Goal: Task Accomplishment & Management: Manage account settings

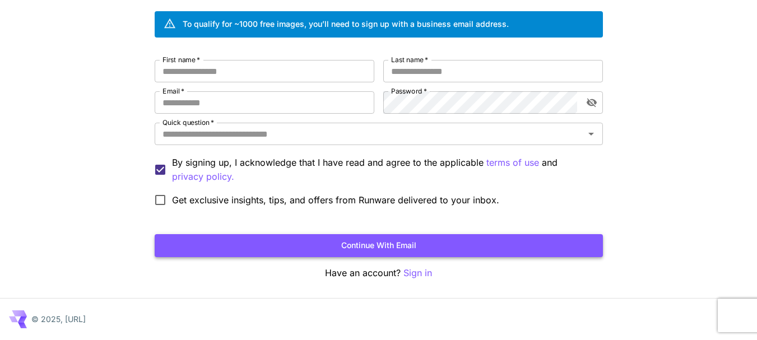
scroll to position [82, 0]
click at [413, 271] on p "Sign in" at bounding box center [417, 273] width 29 height 14
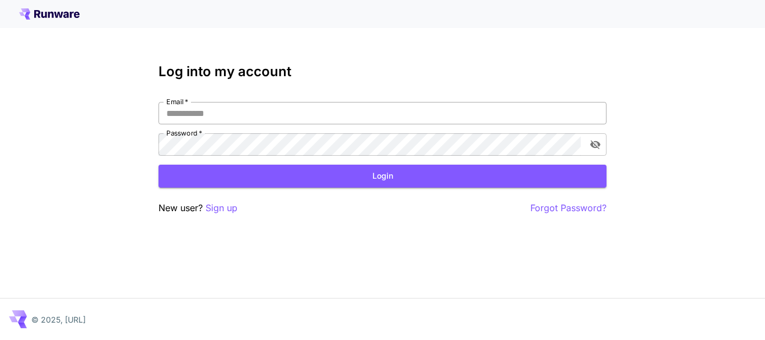
click at [236, 115] on input "Email   *" at bounding box center [383, 113] width 448 height 22
type input "**********"
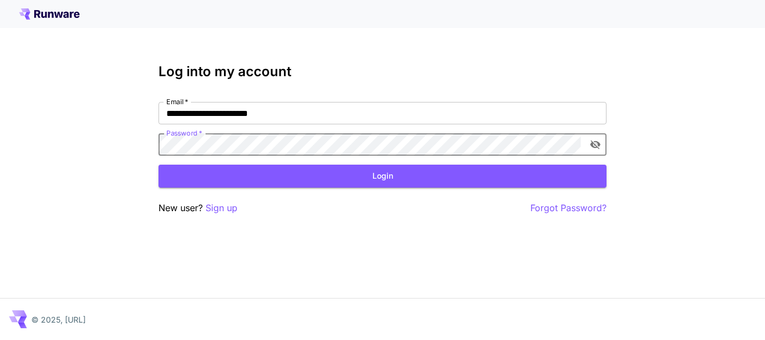
click at [590, 147] on button "toggle password visibility" at bounding box center [596, 144] width 20 height 20
click at [374, 178] on button "Login" at bounding box center [383, 176] width 448 height 23
click at [128, 145] on div "**********" at bounding box center [382, 170] width 765 height 340
click at [370, 175] on button "Login" at bounding box center [383, 176] width 448 height 23
click at [122, 143] on div "**********" at bounding box center [382, 170] width 765 height 340
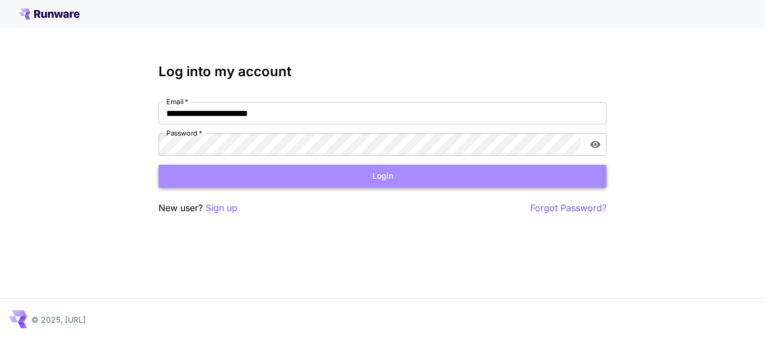
click at [376, 171] on button "Login" at bounding box center [383, 176] width 448 height 23
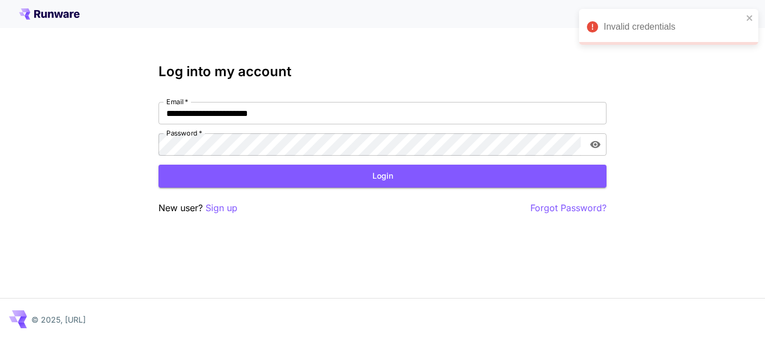
click at [563, 208] on p "Forgot Password?" at bounding box center [569, 208] width 76 height 14
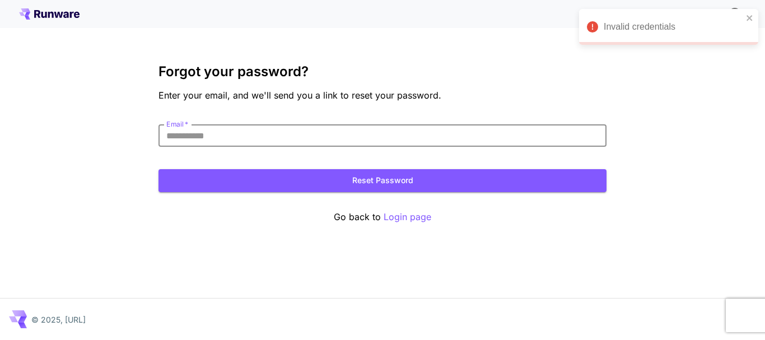
click at [234, 138] on input "Email   *" at bounding box center [383, 135] width 448 height 22
type input "**********"
click at [395, 182] on button "Reset Password" at bounding box center [383, 180] width 448 height 23
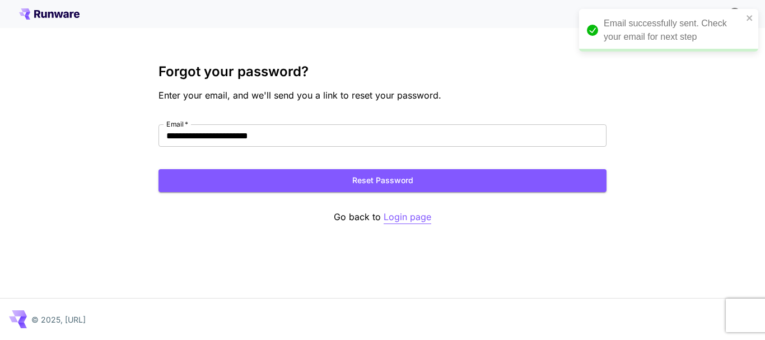
click at [406, 217] on p "Login page" at bounding box center [408, 217] width 48 height 14
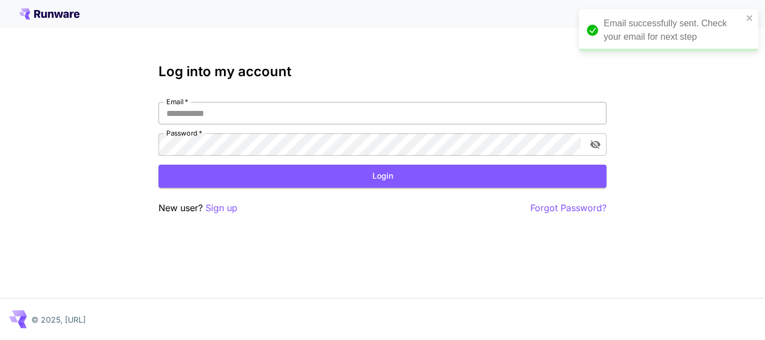
click at [243, 117] on input "Email   *" at bounding box center [383, 113] width 448 height 22
type input "**********"
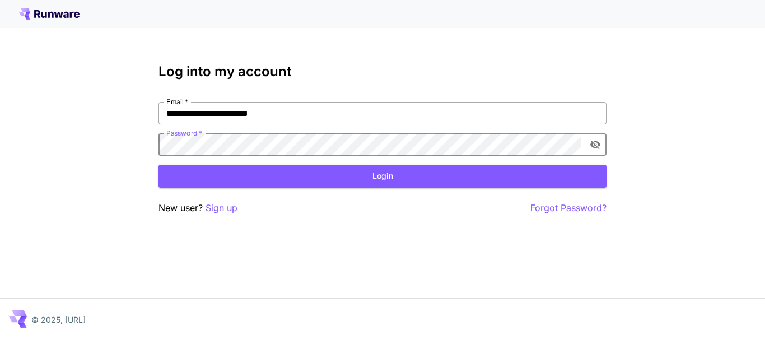
click button "Login" at bounding box center [383, 176] width 448 height 23
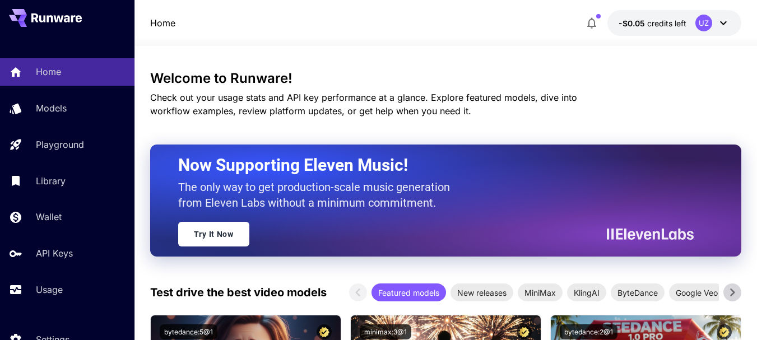
click at [722, 20] on icon at bounding box center [723, 22] width 13 height 13
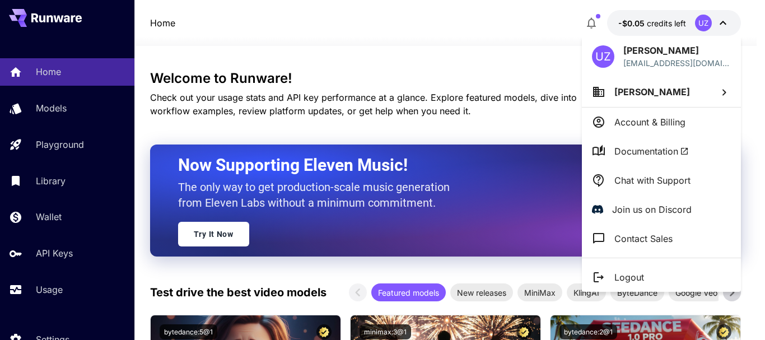
click at [662, 122] on p "Account & Billing" at bounding box center [650, 121] width 71 height 13
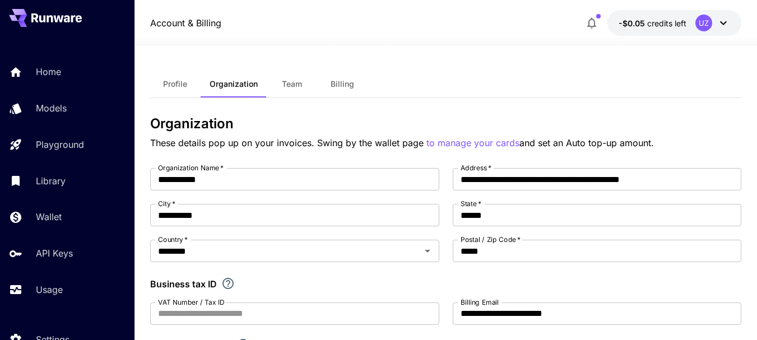
click at [344, 82] on span "Billing" at bounding box center [343, 84] width 24 height 10
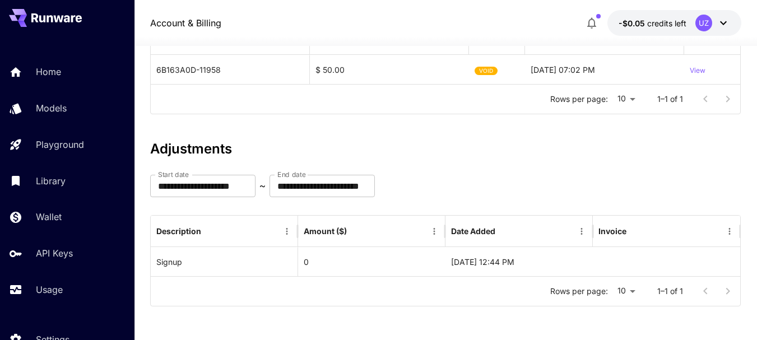
scroll to position [55, 0]
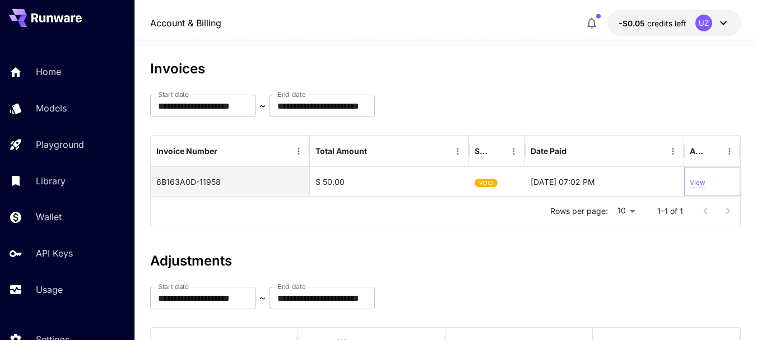
click at [697, 180] on p "View" at bounding box center [698, 183] width 16 height 11
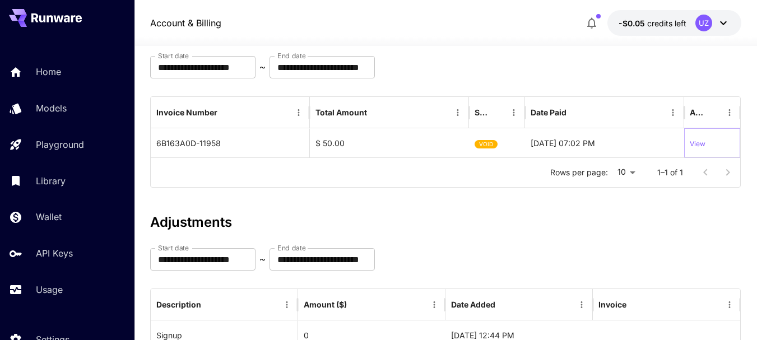
scroll to position [112, 0]
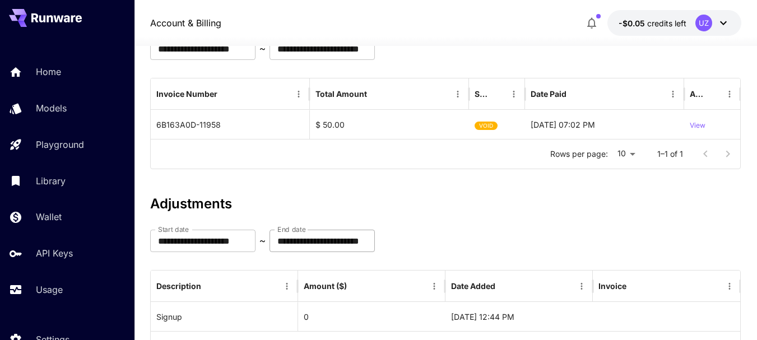
click at [324, 244] on input "**********" at bounding box center [322, 241] width 105 height 22
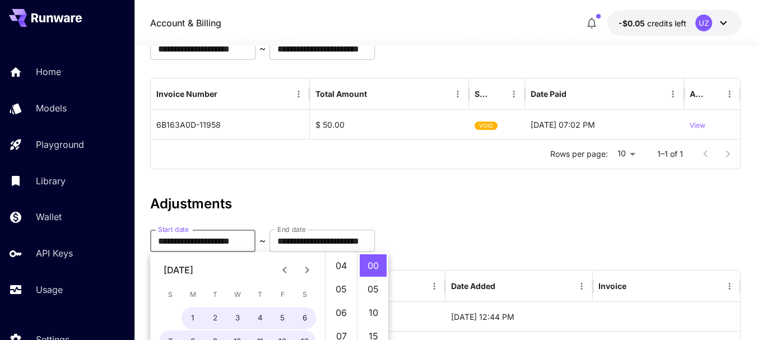
click at [175, 237] on input "**********" at bounding box center [202, 241] width 105 height 22
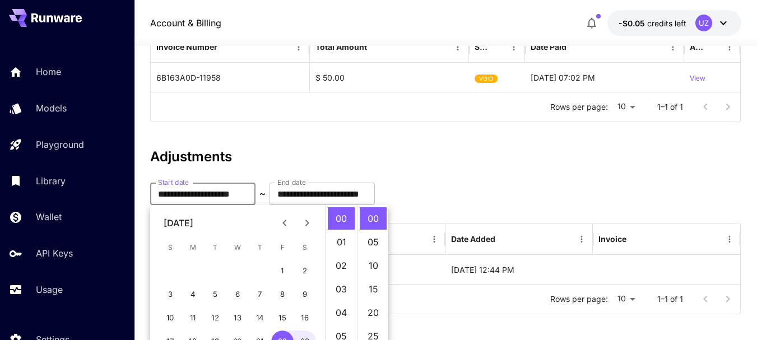
scroll to position [224, 0]
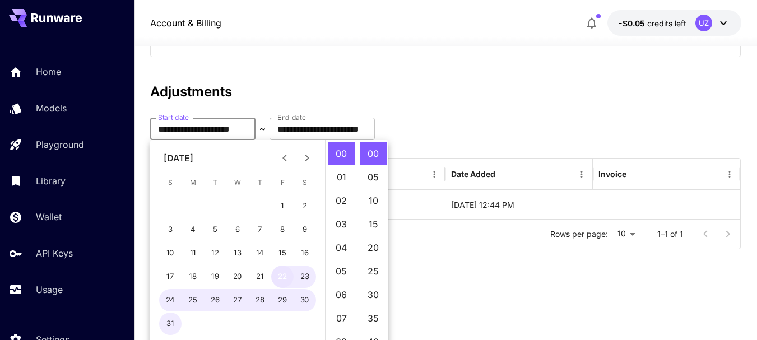
click at [277, 275] on button "22" at bounding box center [282, 277] width 22 height 22
click at [289, 281] on button "22" at bounding box center [282, 277] width 22 height 22
click at [164, 129] on input "**********" at bounding box center [202, 129] width 105 height 22
click at [309, 156] on icon "Next month" at bounding box center [306, 157] width 13 height 13
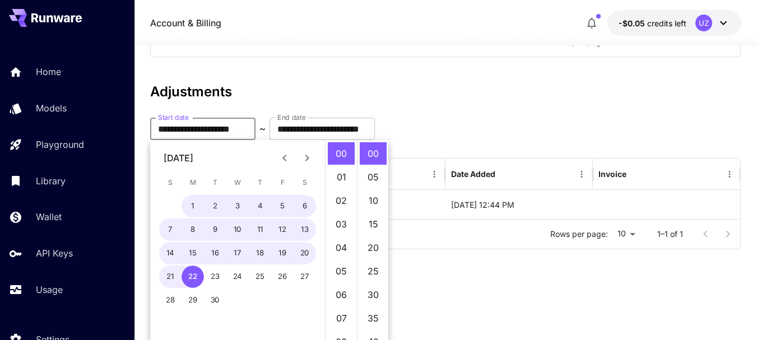
click at [309, 156] on icon "Next month" at bounding box center [306, 157] width 13 height 13
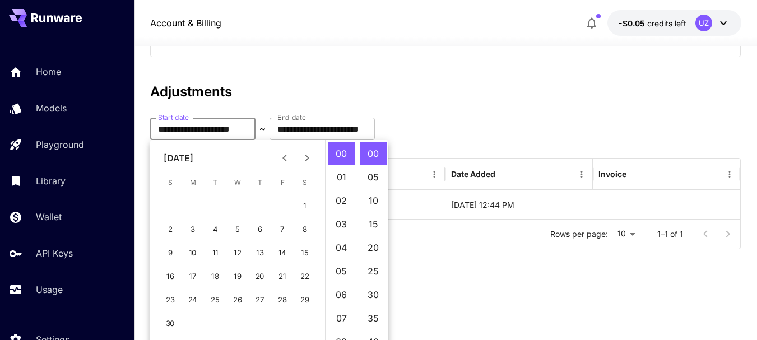
click at [282, 157] on icon "Previous month" at bounding box center [284, 157] width 13 height 13
click at [285, 159] on icon "Previous month" at bounding box center [284, 157] width 13 height 13
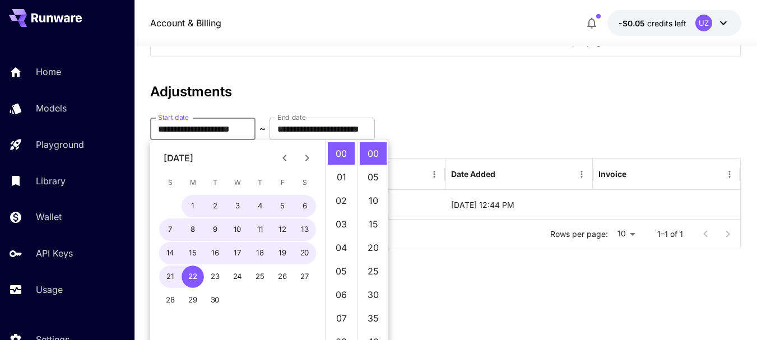
click at [309, 161] on icon "Next month" at bounding box center [306, 157] width 13 height 13
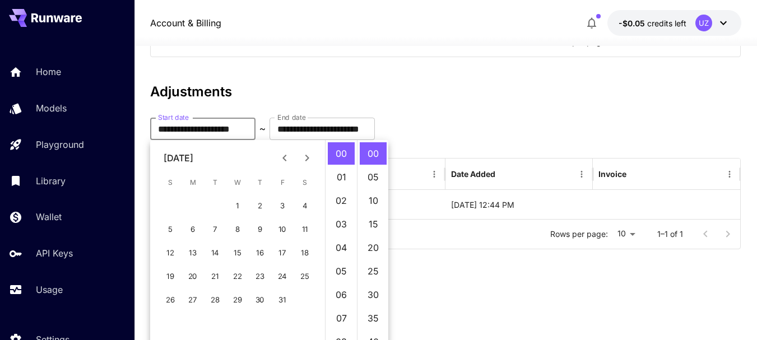
click at [271, 156] on div "[DATE]" at bounding box center [237, 158] width 175 height 22
click at [279, 154] on icon "Previous month" at bounding box center [284, 157] width 13 height 13
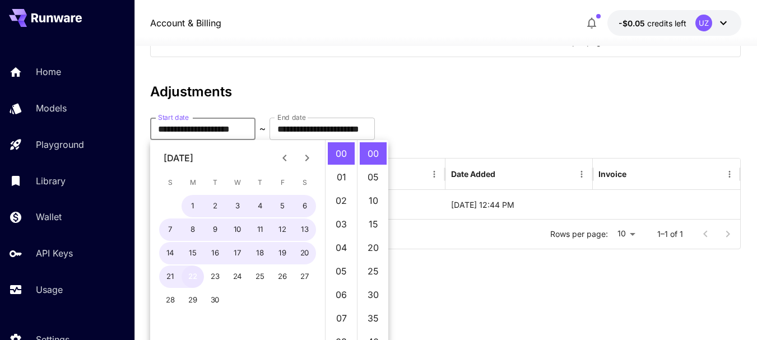
click at [189, 279] on button "22" at bounding box center [193, 277] width 22 height 22
type input "**********"
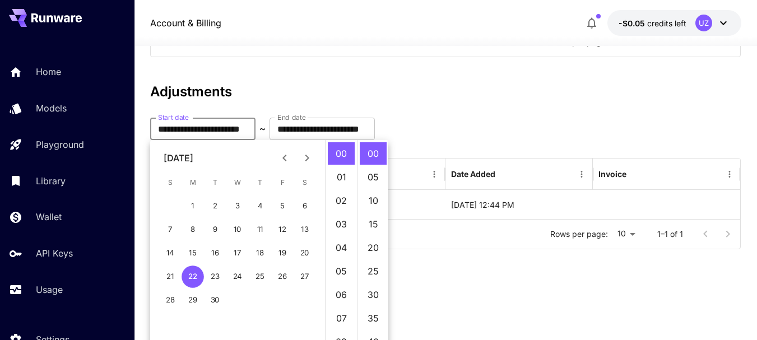
click at [384, 52] on div "Rows per page: 10 ** 1–1 of 1" at bounding box center [446, 41] width 590 height 29
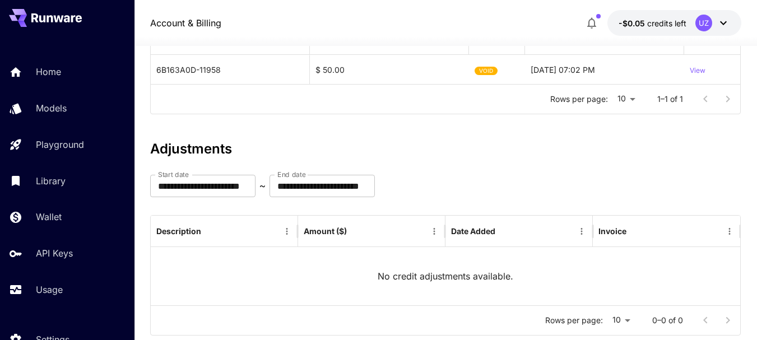
scroll to position [196, 0]
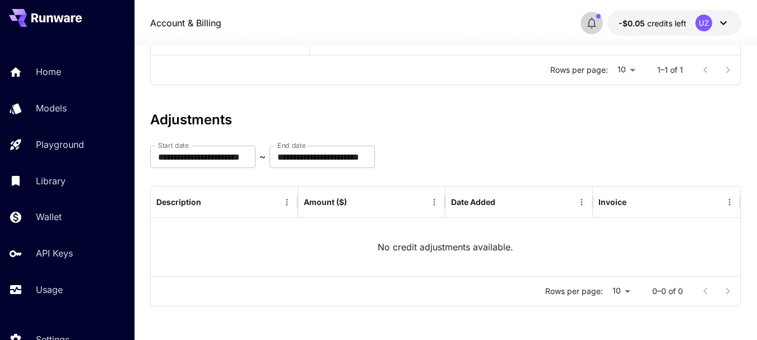
click at [593, 22] on icon "button" at bounding box center [591, 22] width 13 height 13
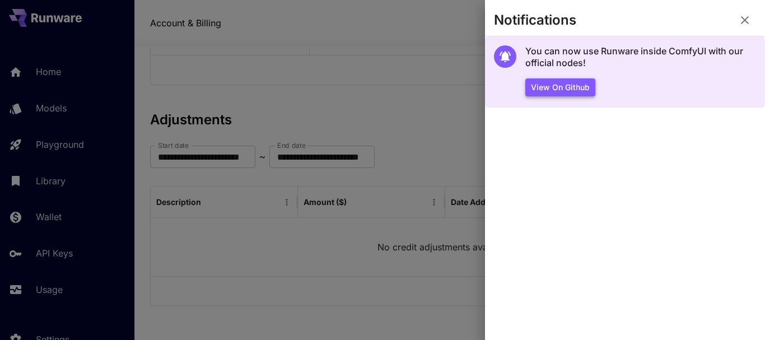
click at [568, 86] on button "View on Github" at bounding box center [561, 87] width 70 height 18
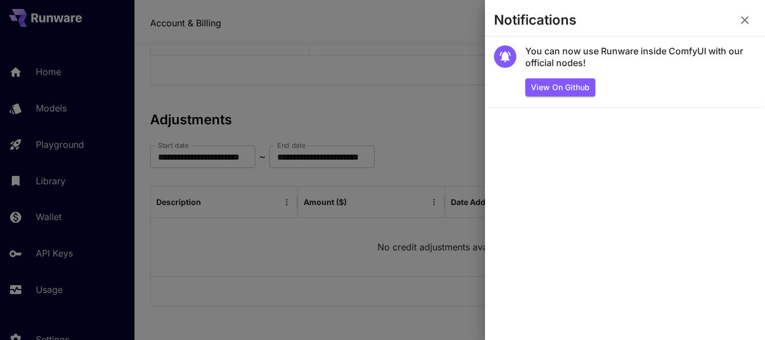
click at [417, 64] on div at bounding box center [382, 170] width 765 height 340
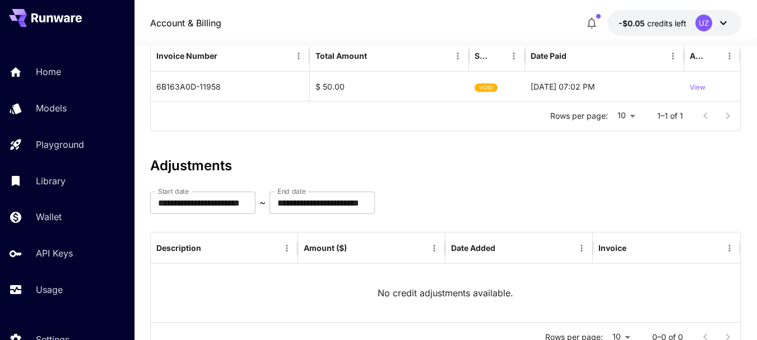
scroll to position [0, 0]
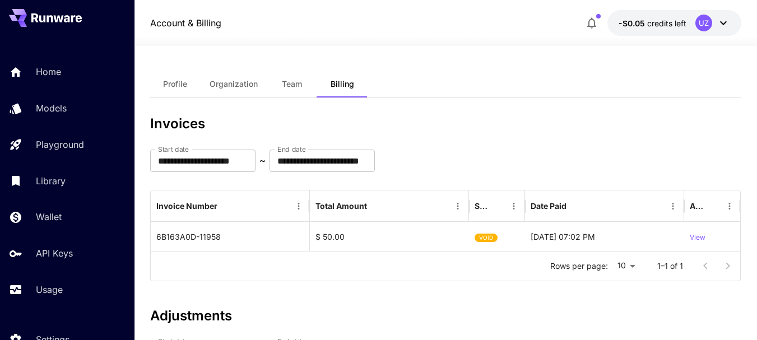
drag, startPoint x: 197, startPoint y: 238, endPoint x: 485, endPoint y: 118, distance: 312.0
click at [485, 118] on h3 "Invoices" at bounding box center [445, 124] width 591 height 16
click at [173, 87] on span "Profile" at bounding box center [175, 84] width 24 height 10
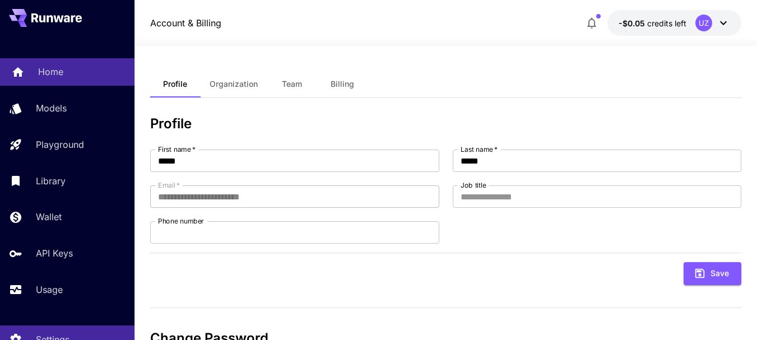
click at [58, 73] on p "Home" at bounding box center [50, 71] width 25 height 13
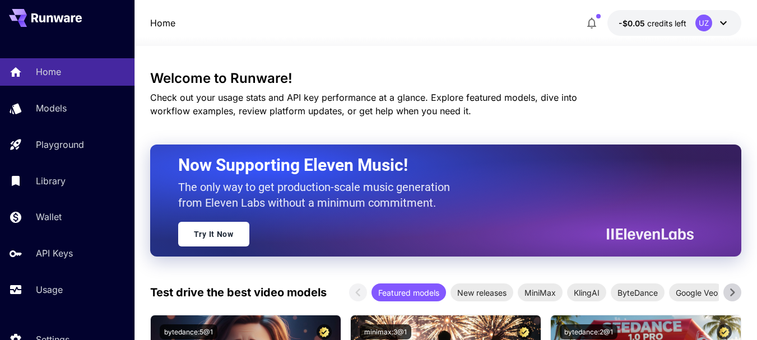
click at [721, 22] on icon at bounding box center [723, 22] width 13 height 13
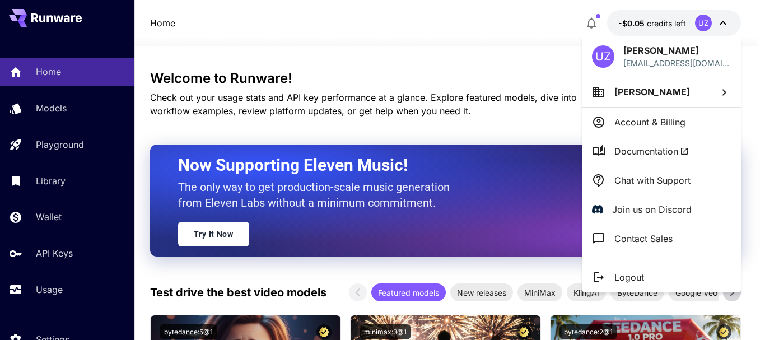
click at [704, 23] on div at bounding box center [382, 170] width 765 height 340
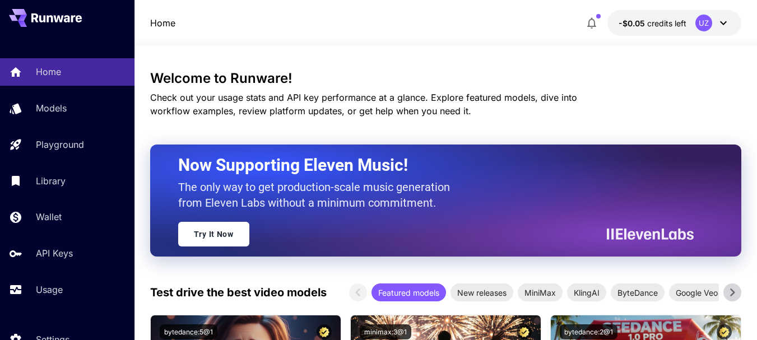
click at [722, 22] on icon at bounding box center [723, 23] width 7 height 4
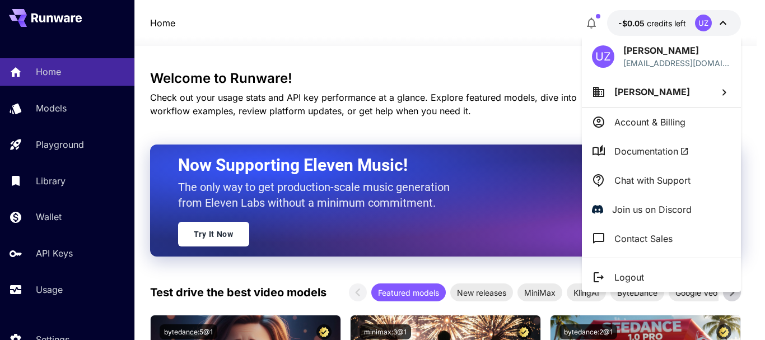
click at [664, 120] on p "Account & Billing" at bounding box center [650, 121] width 71 height 13
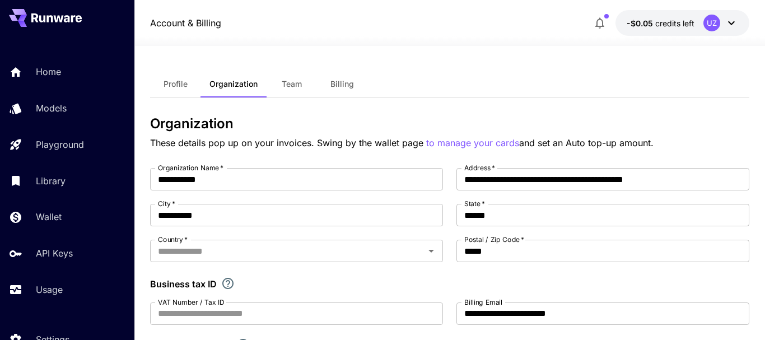
type input "********"
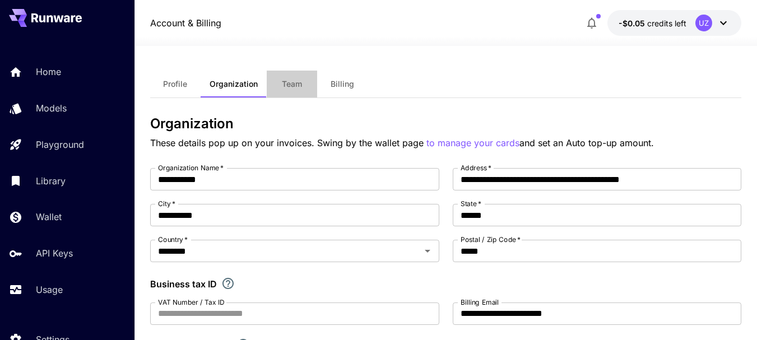
click at [290, 81] on span "Team" at bounding box center [292, 84] width 20 height 10
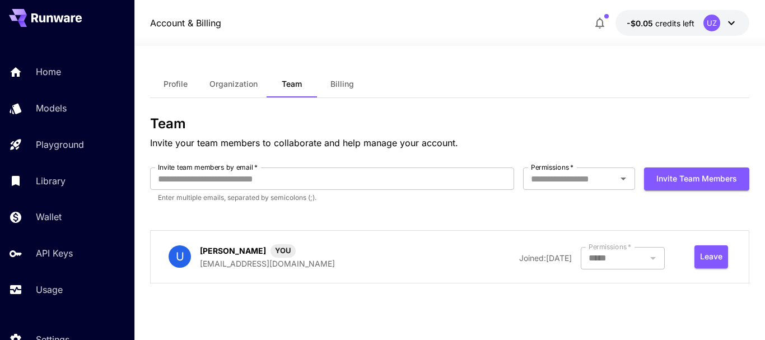
click at [339, 84] on span "Billing" at bounding box center [343, 84] width 24 height 10
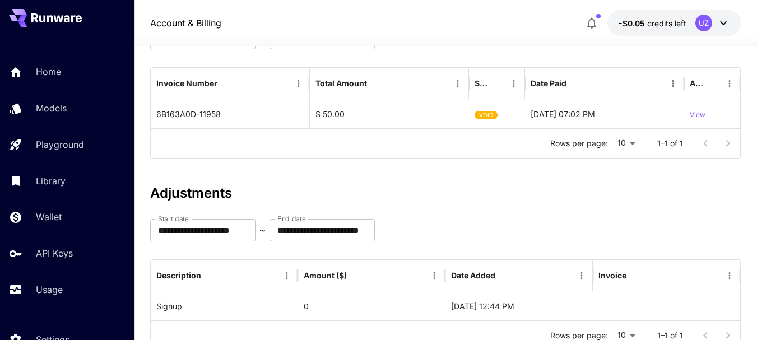
scroll to position [167, 0]
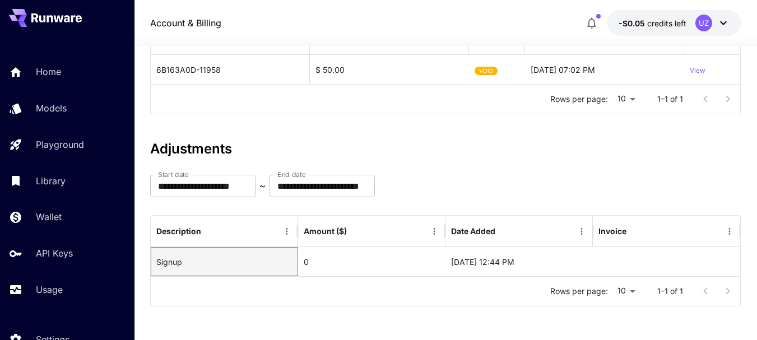
click at [168, 266] on p "Signup" at bounding box center [169, 262] width 26 height 12
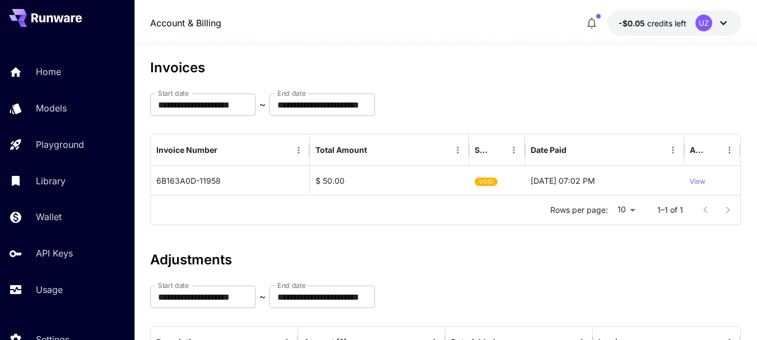
scroll to position [0, 0]
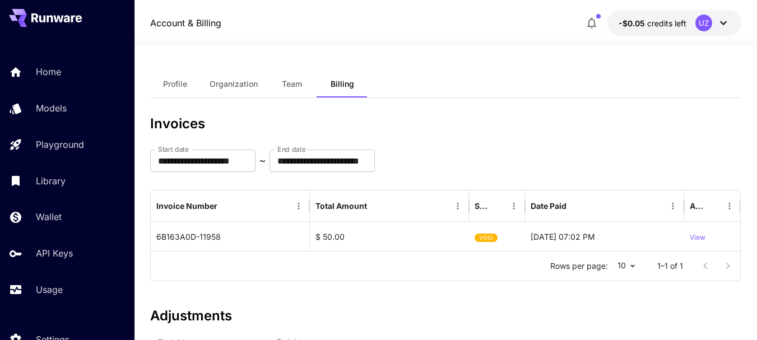
drag, startPoint x: 698, startPoint y: 235, endPoint x: 485, endPoint y: 137, distance: 233.9
click at [485, 137] on div "**********" at bounding box center [445, 198] width 591 height 165
click at [696, 238] on p "View" at bounding box center [698, 238] width 16 height 11
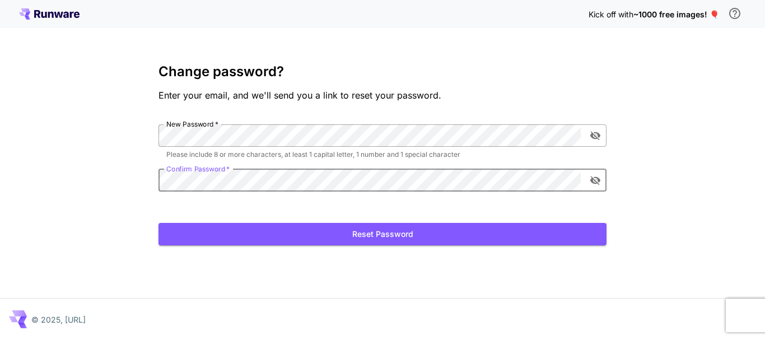
click at [598, 137] on icon "toggle password visibility" at bounding box center [595, 135] width 11 height 11
click at [596, 180] on icon "toggle password visibility" at bounding box center [596, 180] width 10 height 9
click at [378, 234] on button "Reset Password" at bounding box center [383, 234] width 448 height 23
